Goal: Use online tool/utility: Utilize a website feature to perform a specific function

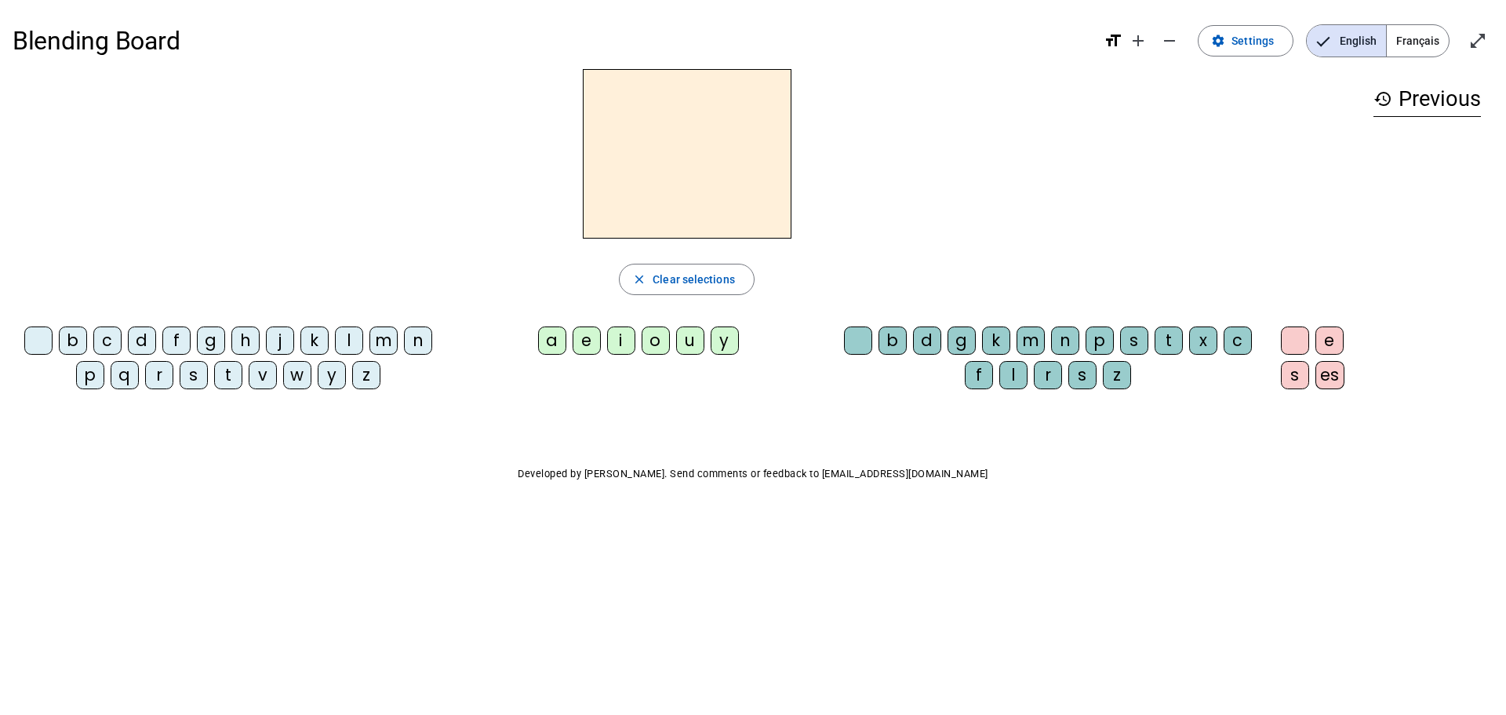
click at [73, 332] on div "b" at bounding box center [73, 340] width 28 height 28
click at [659, 345] on div "o" at bounding box center [656, 340] width 28 height 28
click at [340, 338] on div "l" at bounding box center [349, 340] width 28 height 28
click at [744, 275] on span "button" at bounding box center [687, 279] width 134 height 38
click at [78, 336] on div "b" at bounding box center [73, 340] width 28 height 28
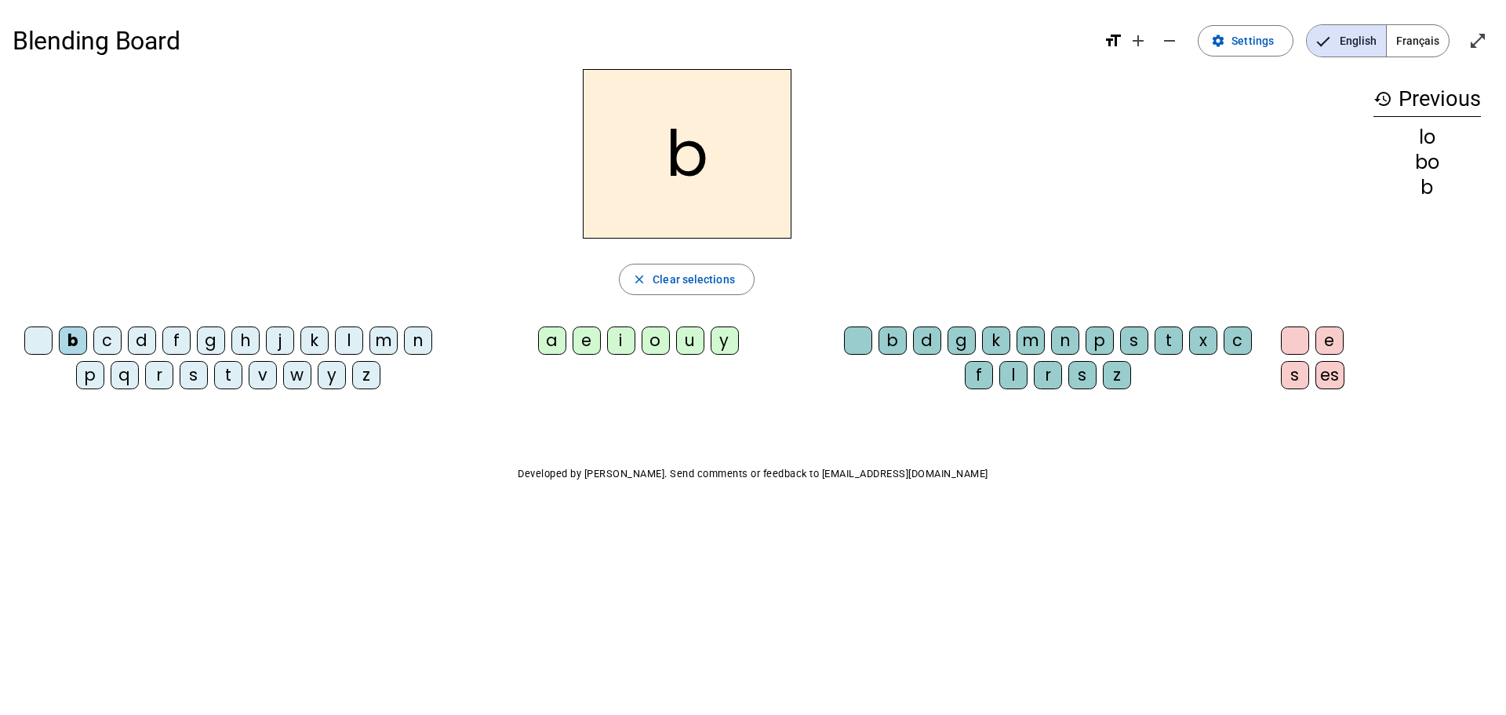
click at [654, 347] on div "o" at bounding box center [656, 340] width 28 height 28
click at [353, 340] on div "l" at bounding box center [349, 340] width 28 height 28
click at [698, 295] on span "button" at bounding box center [687, 279] width 134 height 38
click at [37, 340] on div at bounding box center [38, 340] width 28 height 28
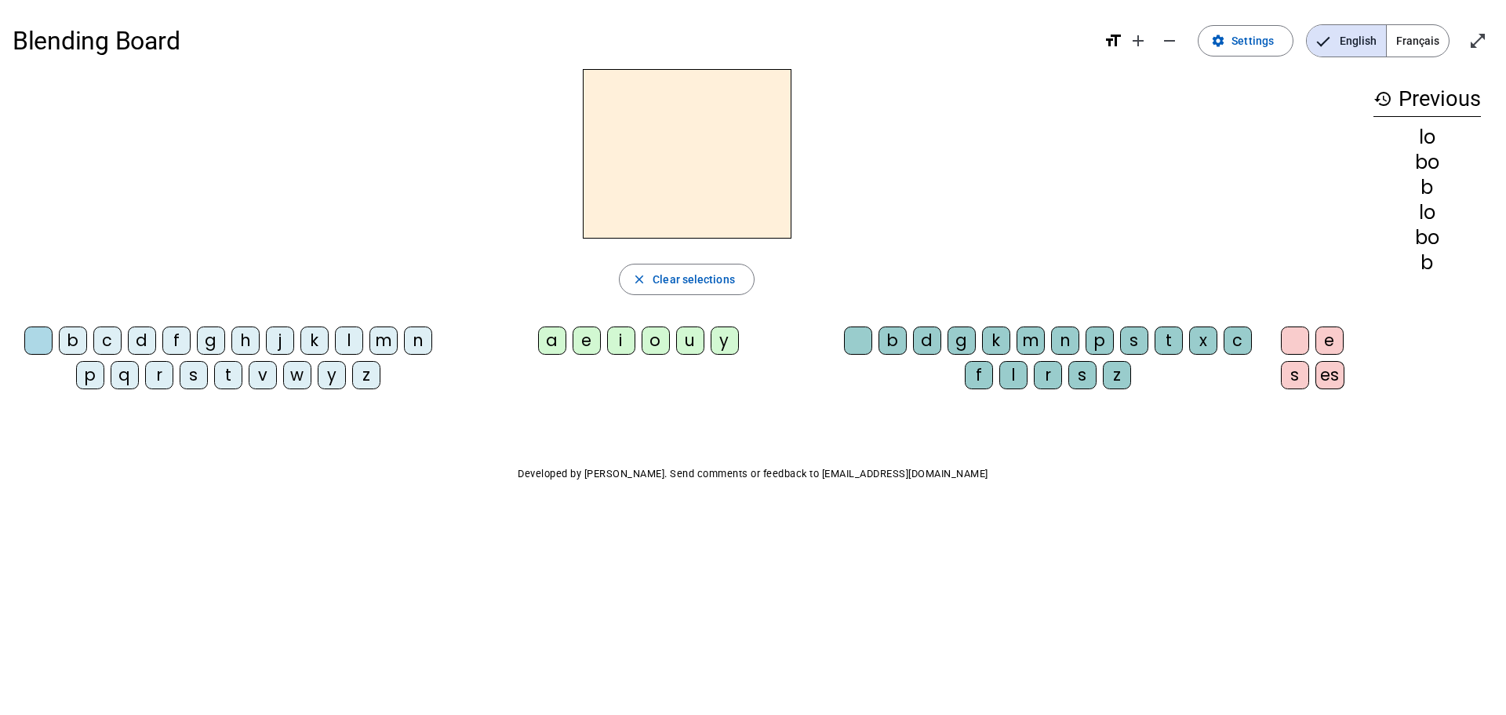
click at [36, 340] on div at bounding box center [38, 340] width 28 height 28
click at [35, 340] on div at bounding box center [38, 340] width 28 height 28
click at [733, 288] on span "Clear selections" at bounding box center [694, 279] width 82 height 19
click at [82, 339] on div "b" at bounding box center [73, 340] width 28 height 28
drag, startPoint x: 656, startPoint y: 340, endPoint x: 478, endPoint y: 305, distance: 181.5
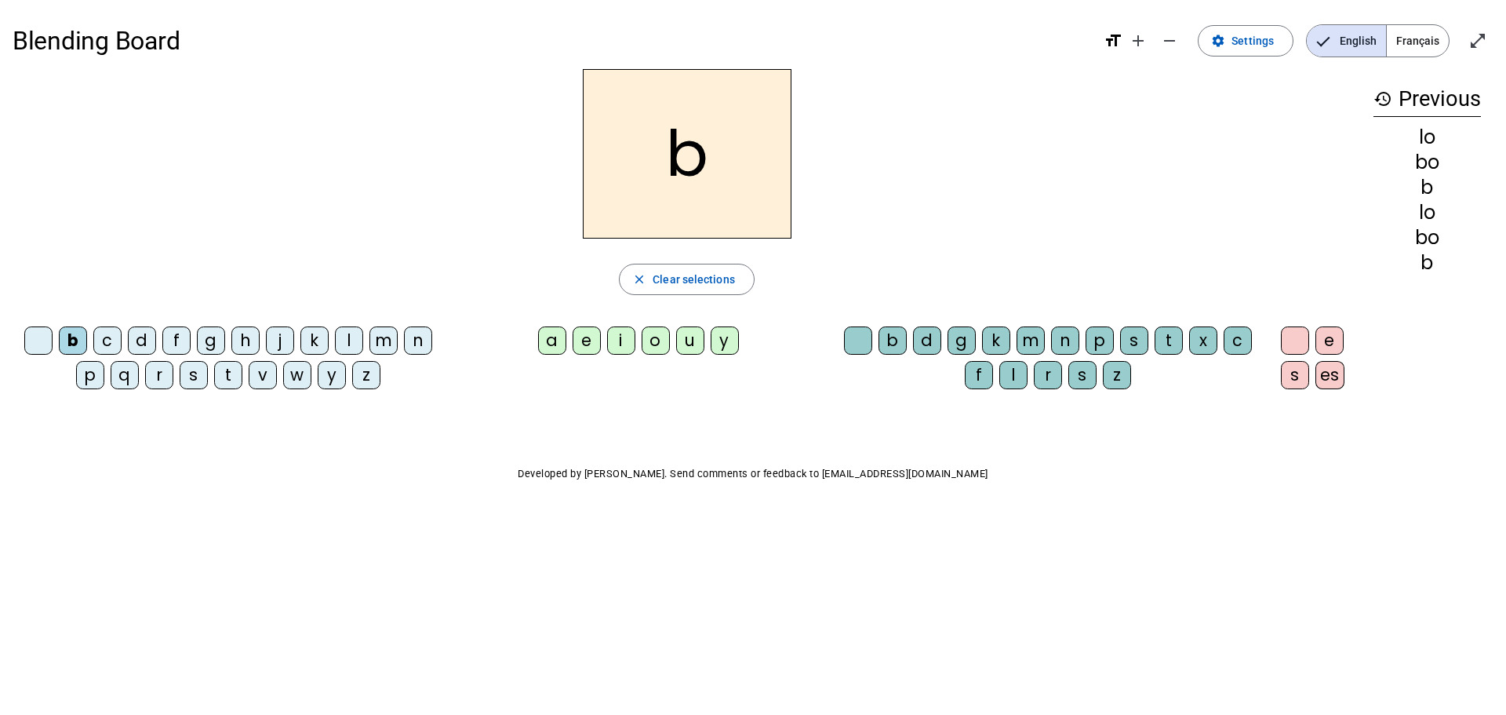
click at [654, 340] on div "o" at bounding box center [656, 340] width 28 height 28
click at [347, 336] on div "l" at bounding box center [349, 340] width 28 height 28
click at [711, 271] on span "Clear selections" at bounding box center [694, 279] width 82 height 19
click at [1261, 49] on span "Settings" at bounding box center [1252, 40] width 42 height 19
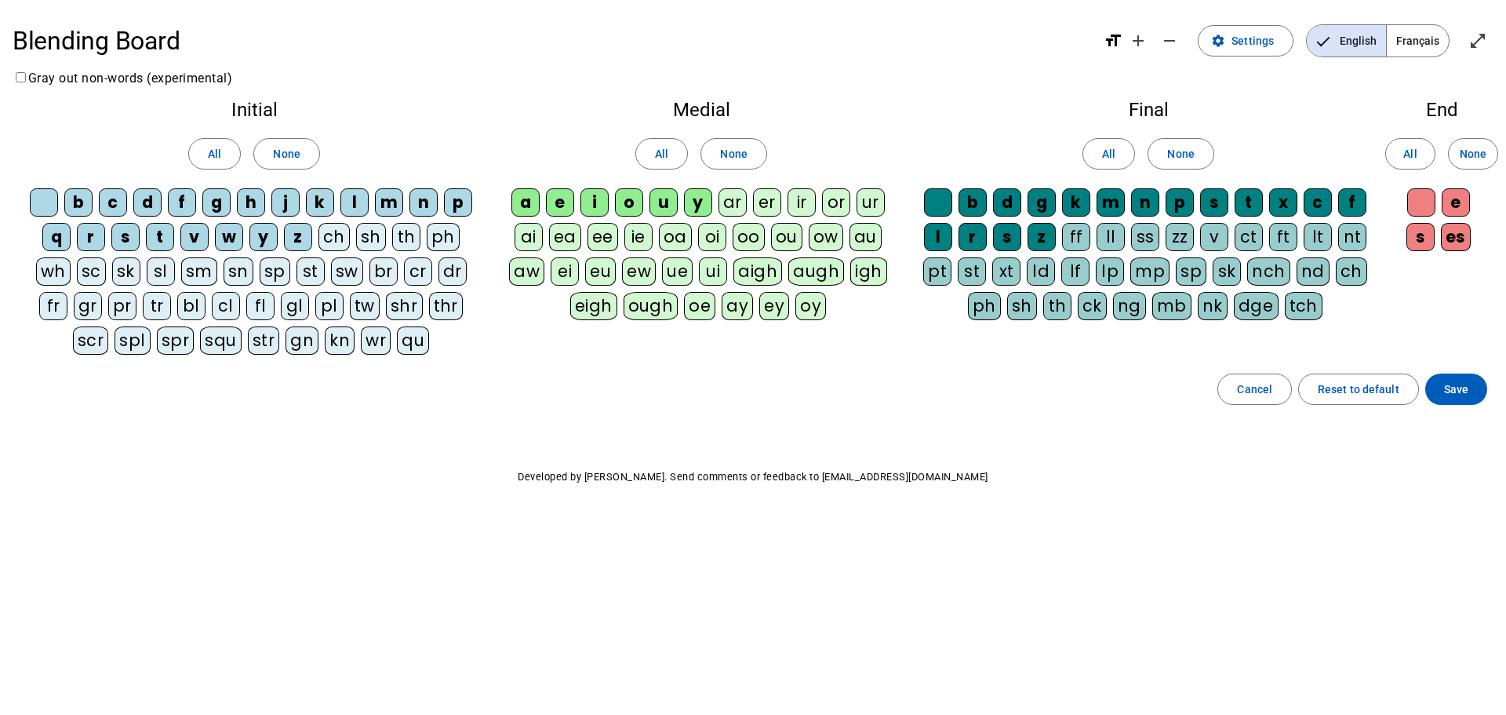
click at [68, 203] on div "b" at bounding box center [78, 202] width 28 height 28
click at [635, 195] on div "o" at bounding box center [629, 202] width 28 height 28
click at [939, 238] on div "l" at bounding box center [938, 237] width 28 height 28
click at [1453, 382] on span "Save" at bounding box center [1456, 389] width 24 height 19
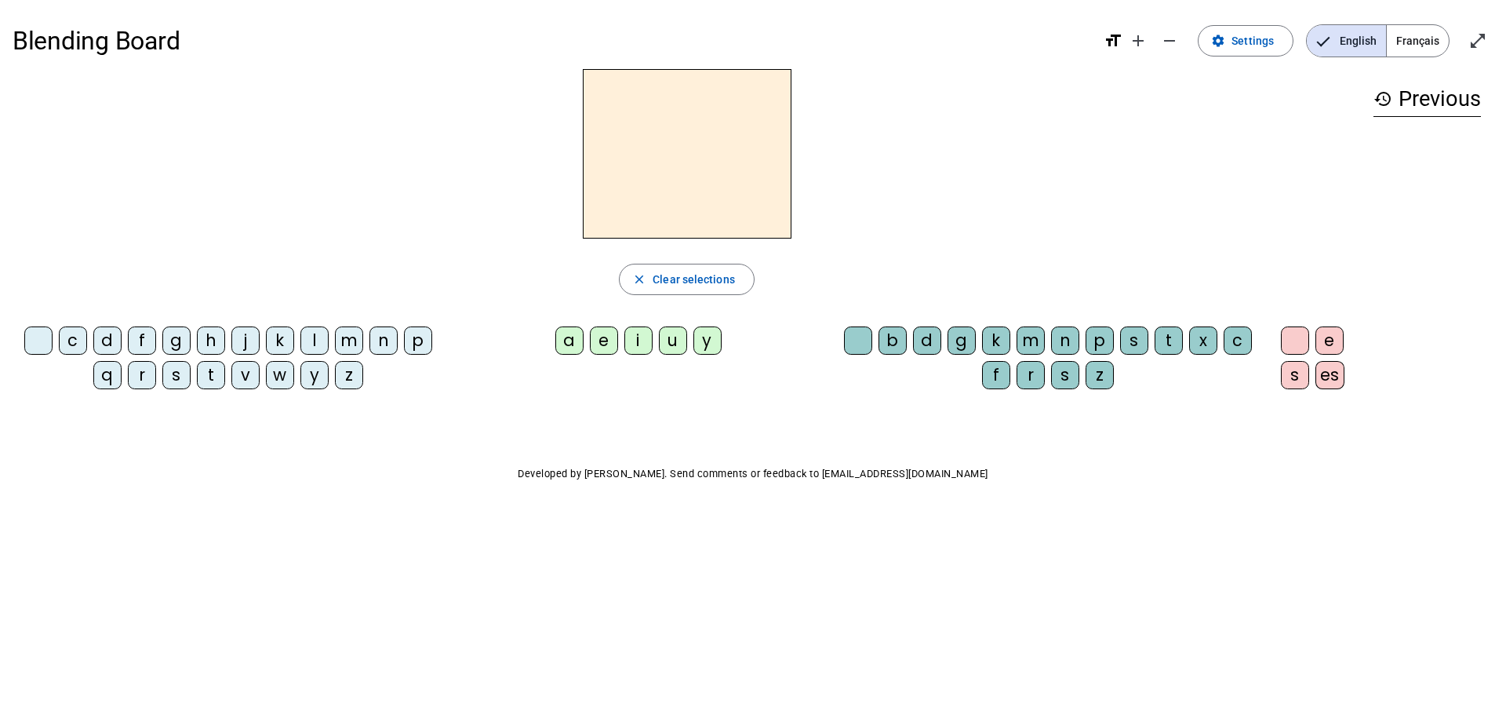
click at [899, 340] on div "b" at bounding box center [892, 340] width 28 height 28
click at [718, 289] on span "button" at bounding box center [687, 279] width 134 height 38
click at [1268, 47] on span "Settings" at bounding box center [1252, 40] width 42 height 19
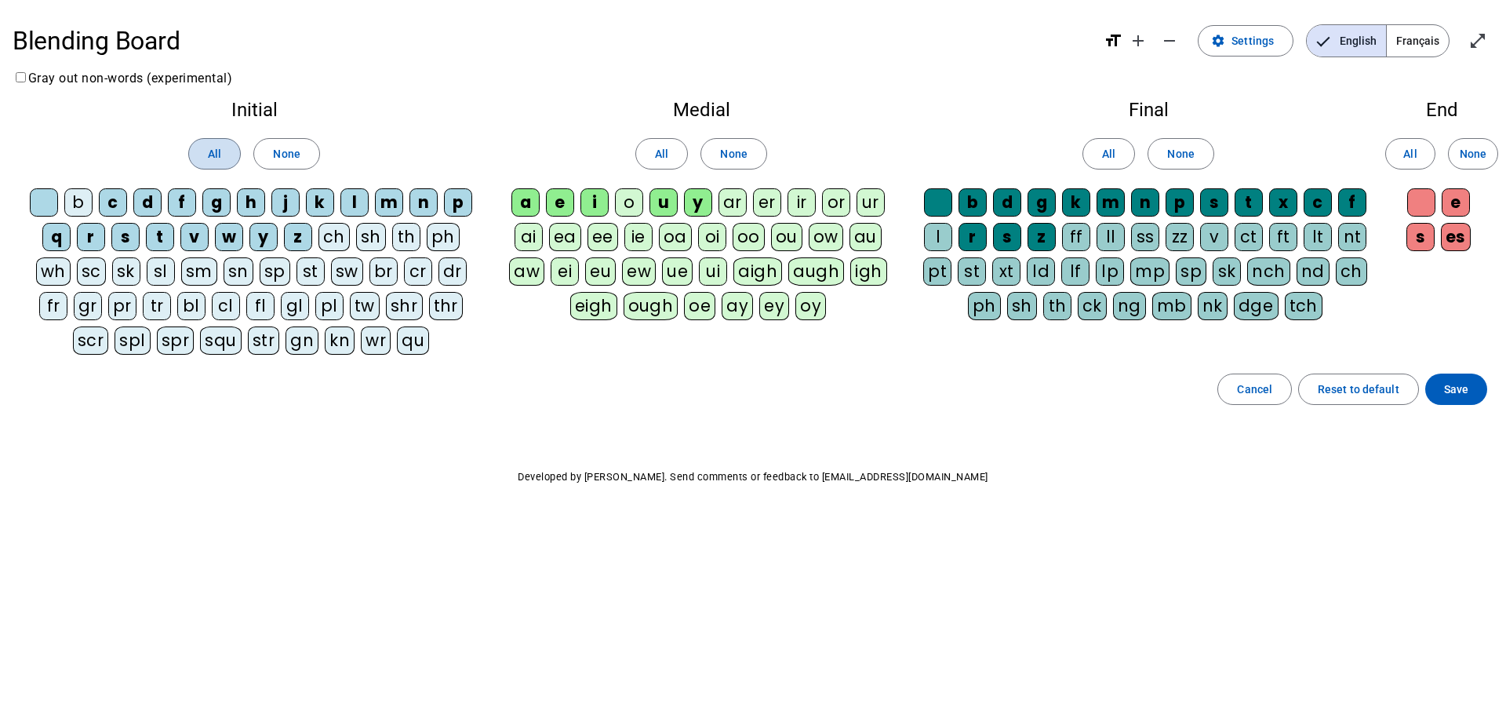
drag, startPoint x: 214, startPoint y: 146, endPoint x: 238, endPoint y: 144, distance: 23.6
click at [216, 146] on span "All" at bounding box center [214, 153] width 13 height 19
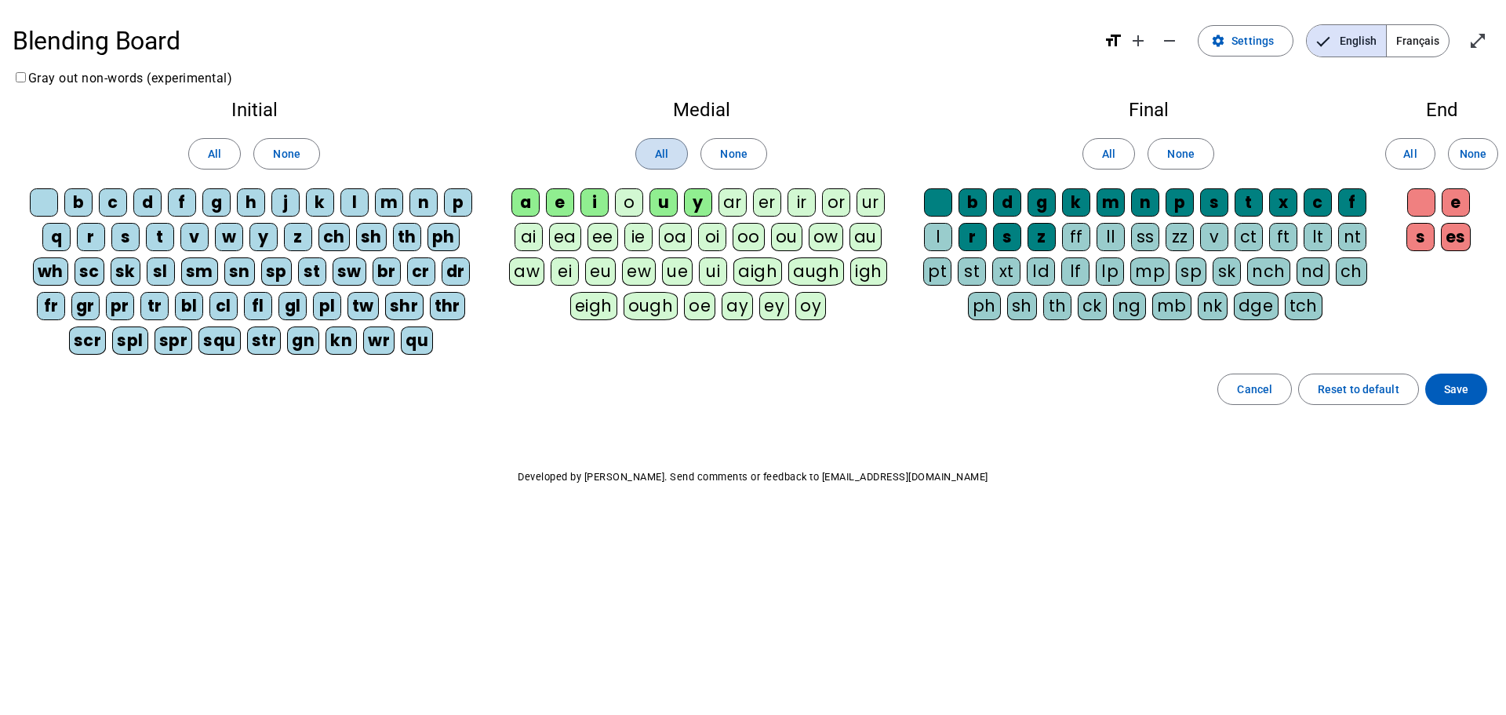
drag, startPoint x: 654, startPoint y: 151, endPoint x: 679, endPoint y: 151, distance: 25.1
click at [657, 152] on button "All" at bounding box center [661, 153] width 53 height 31
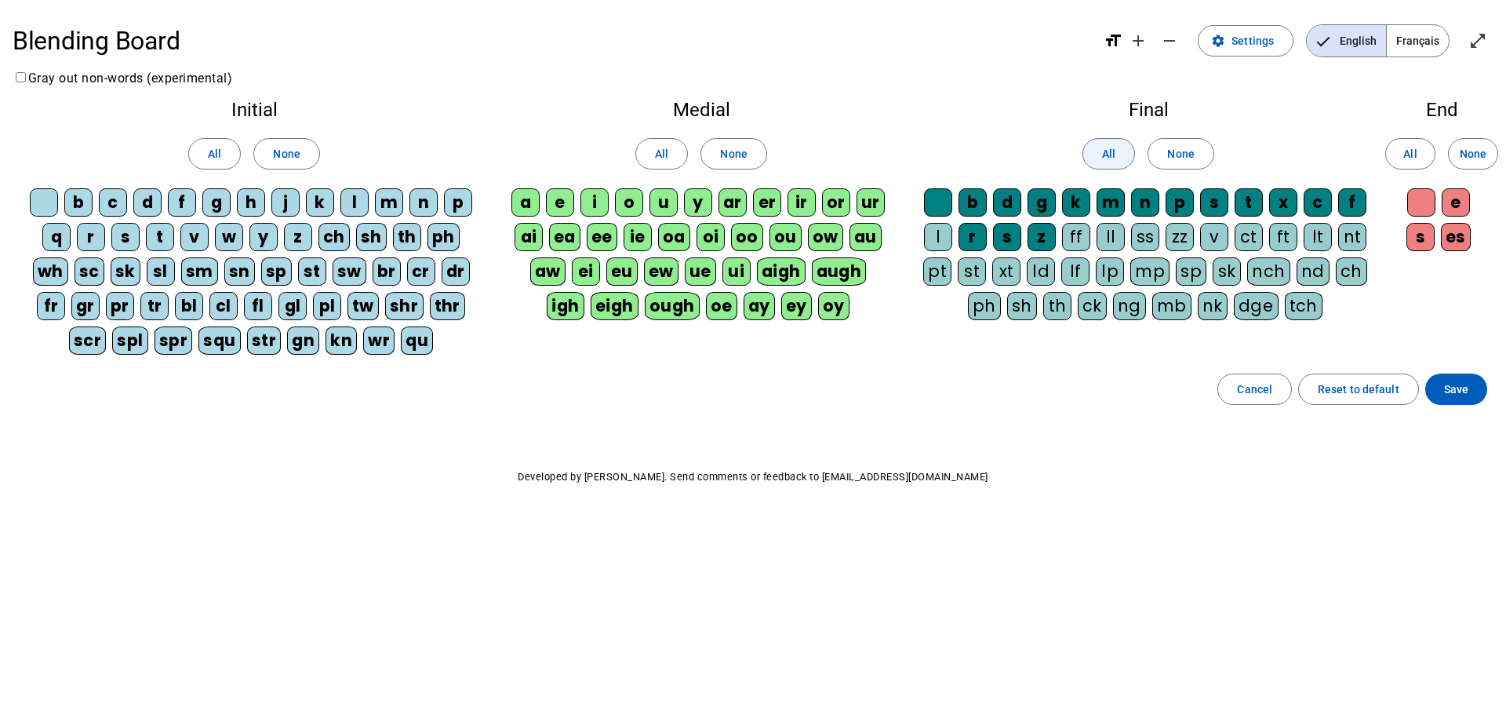
click at [1127, 148] on span at bounding box center [1108, 154] width 51 height 38
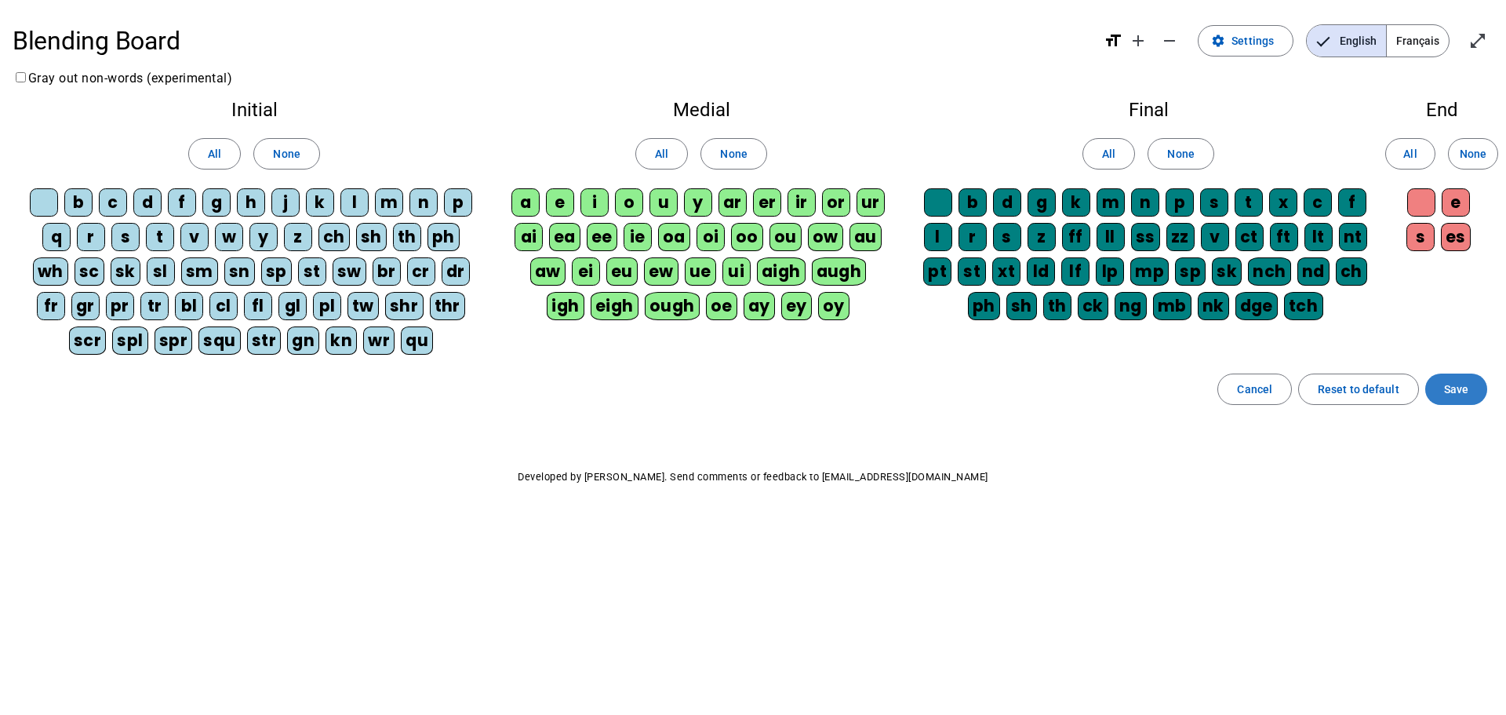
click at [1449, 385] on span "Save" at bounding box center [1456, 389] width 24 height 19
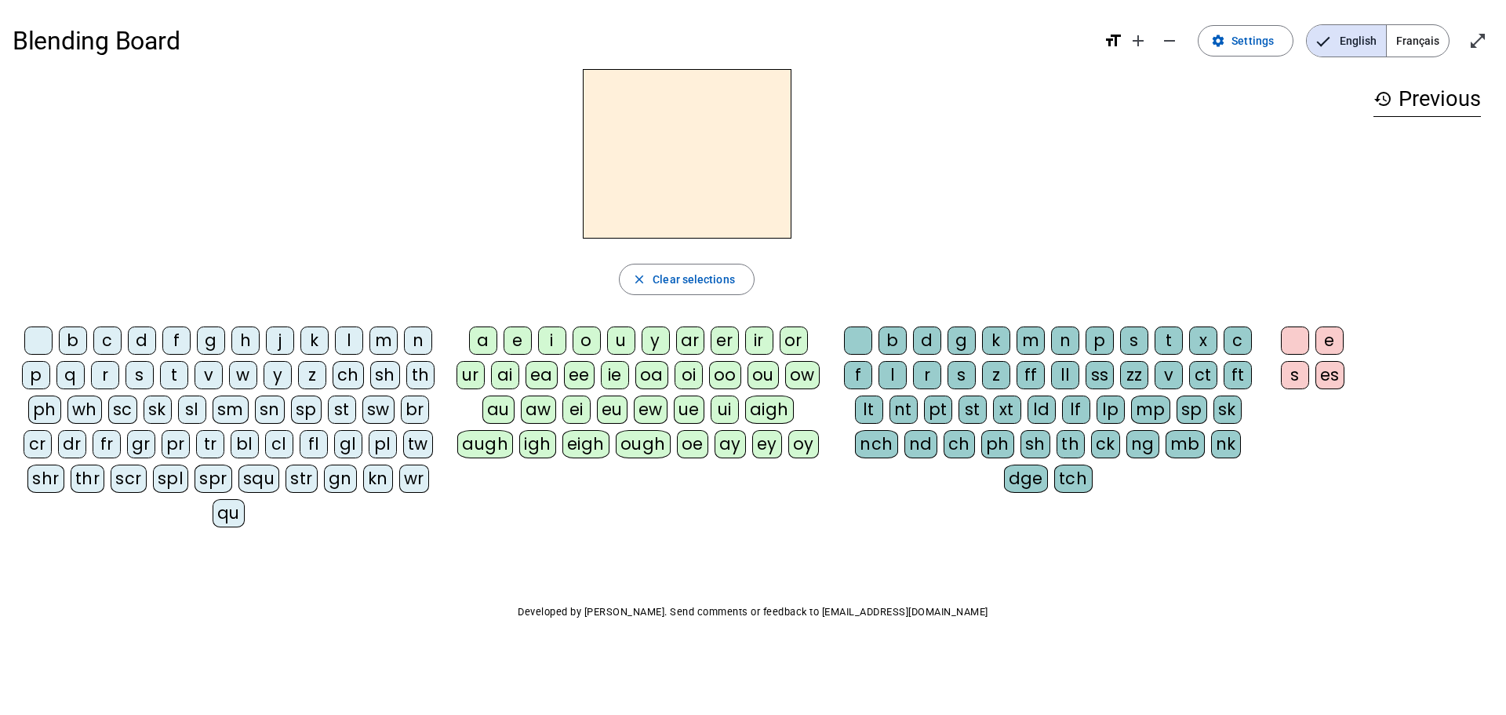
click at [87, 340] on div "b" at bounding box center [73, 340] width 28 height 28
click at [587, 347] on div "o" at bounding box center [587, 340] width 28 height 28
click at [885, 367] on div "l" at bounding box center [892, 375] width 28 height 28
click at [377, 329] on div "m" at bounding box center [383, 340] width 28 height 28
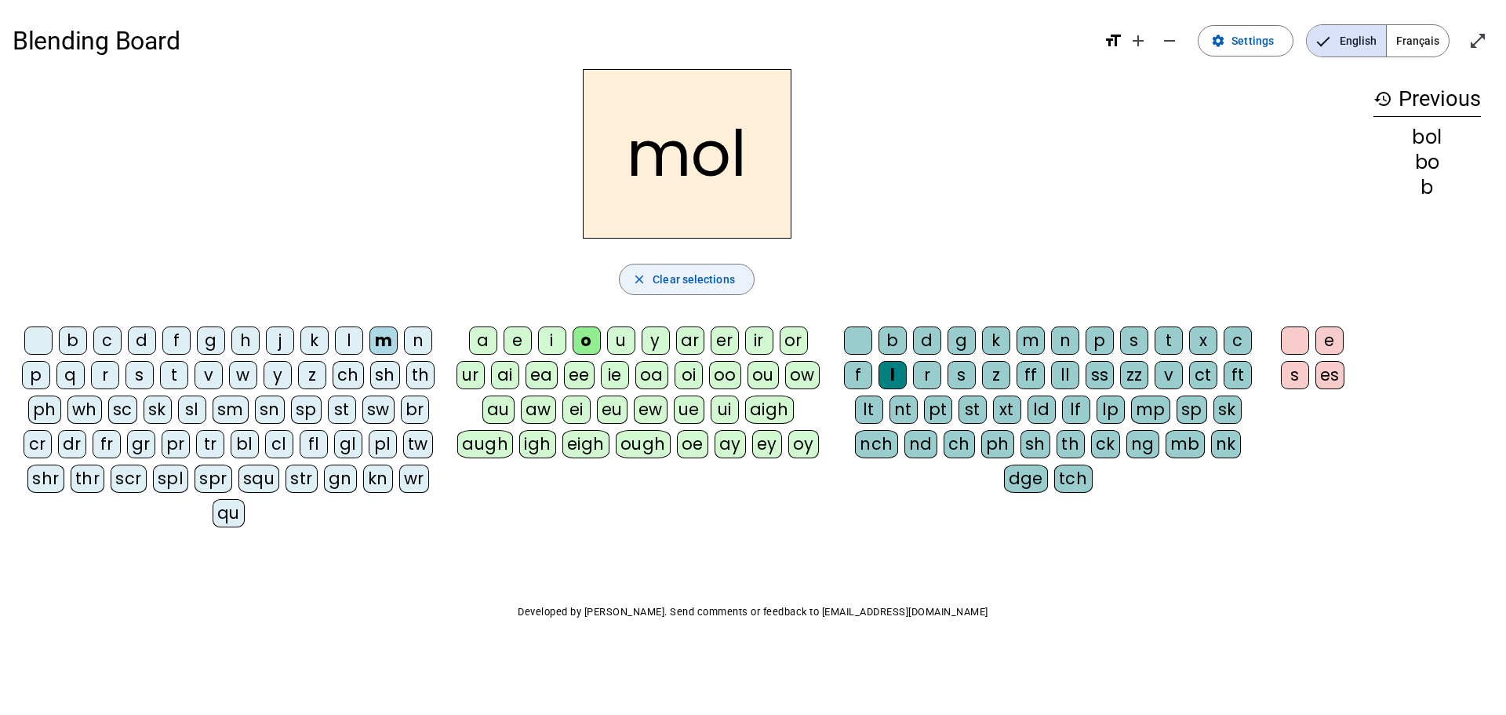
click at [658, 267] on span "button" at bounding box center [687, 279] width 134 height 38
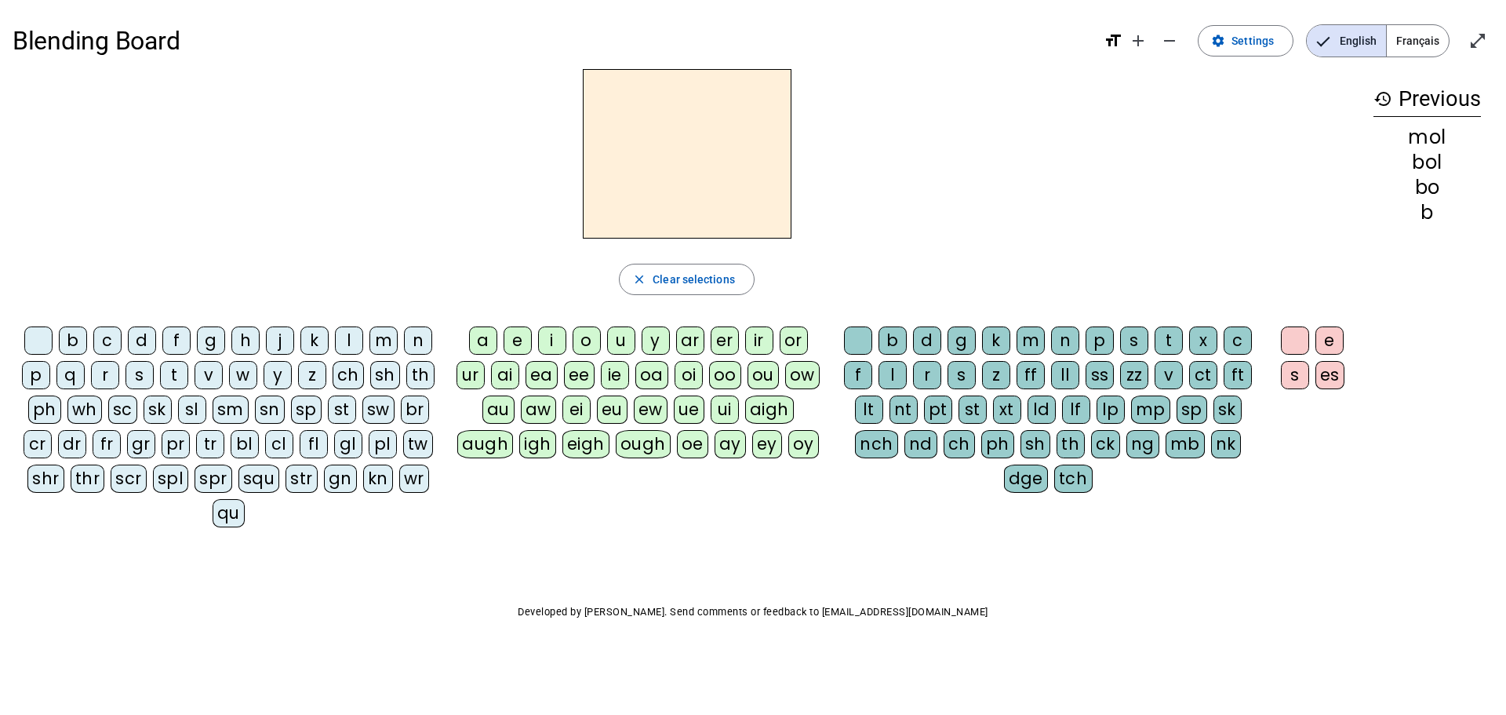
click at [355, 340] on div "l" at bounding box center [349, 340] width 28 height 28
click at [485, 333] on div "a" at bounding box center [483, 340] width 28 height 28
click at [522, 337] on div "e" at bounding box center [518, 340] width 28 height 28
click at [626, 333] on div "u" at bounding box center [621, 340] width 28 height 28
click at [178, 369] on div "t" at bounding box center [174, 375] width 28 height 28
